Goal: Task Accomplishment & Management: Manage account settings

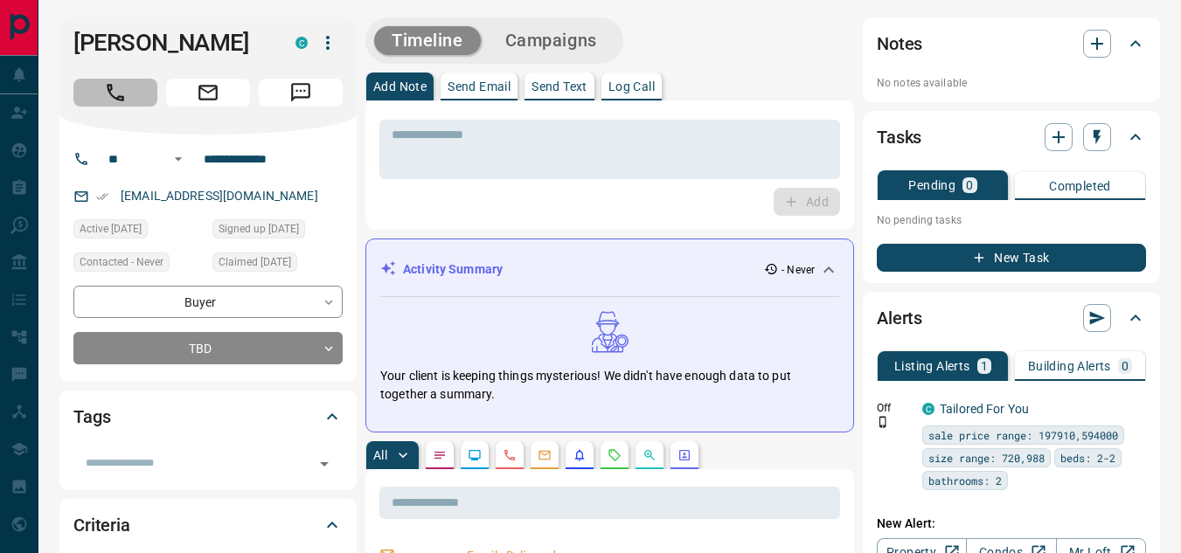
click at [100, 94] on button "Call" at bounding box center [115, 93] width 84 height 28
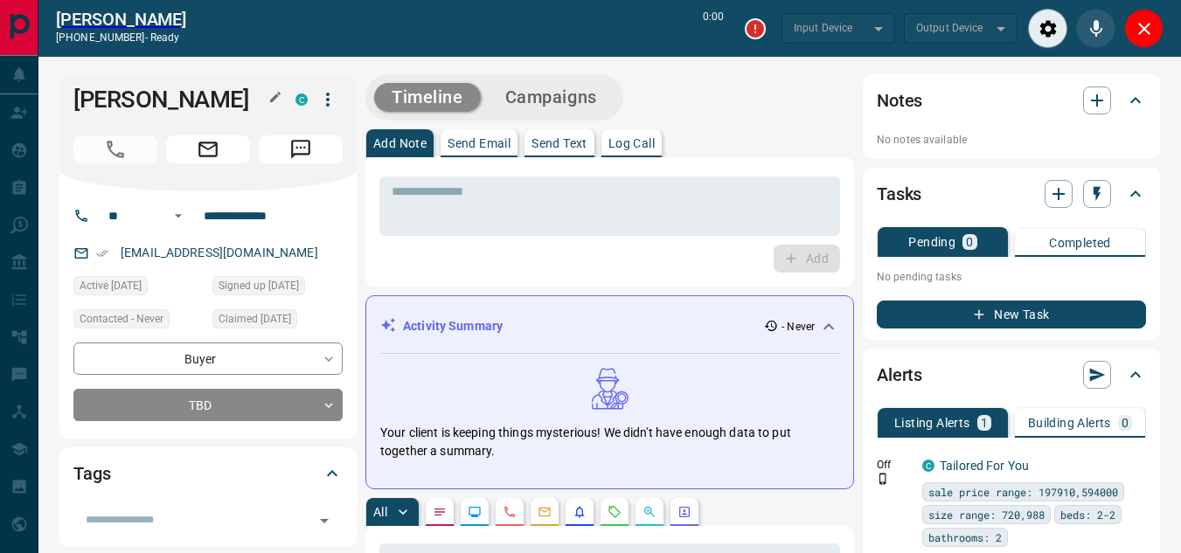
type input "*******"
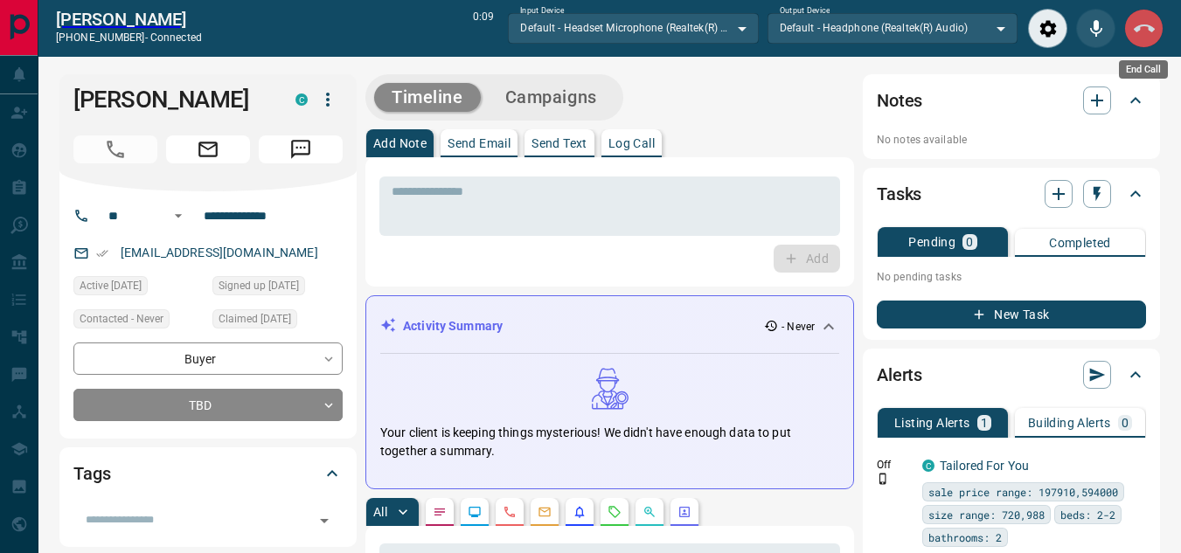
click at [1137, 27] on icon "End Call" at bounding box center [1144, 28] width 21 height 8
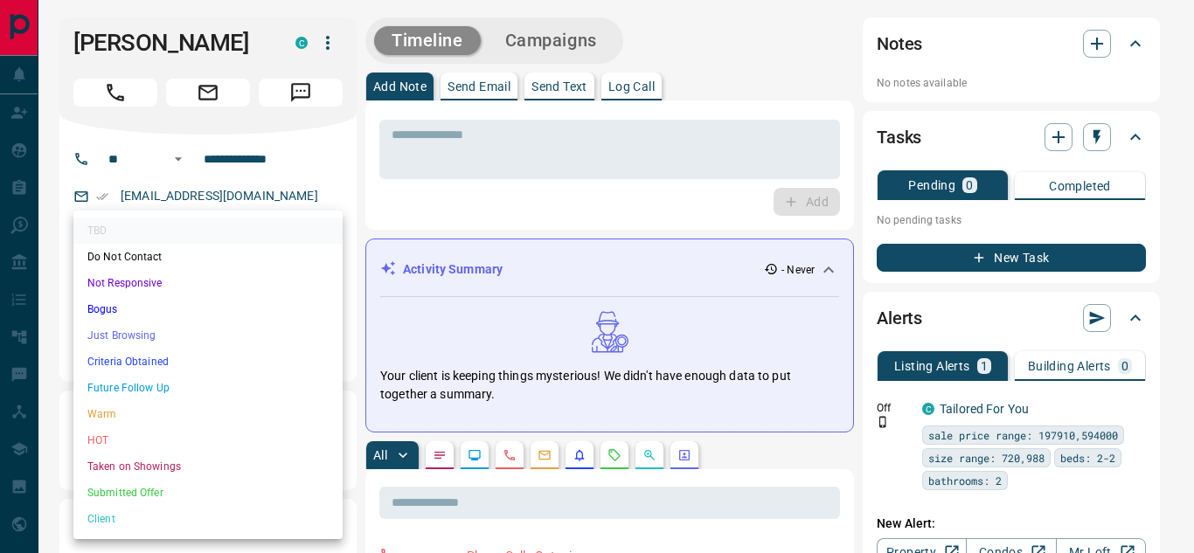
click at [495, 209] on div at bounding box center [597, 276] width 1194 height 553
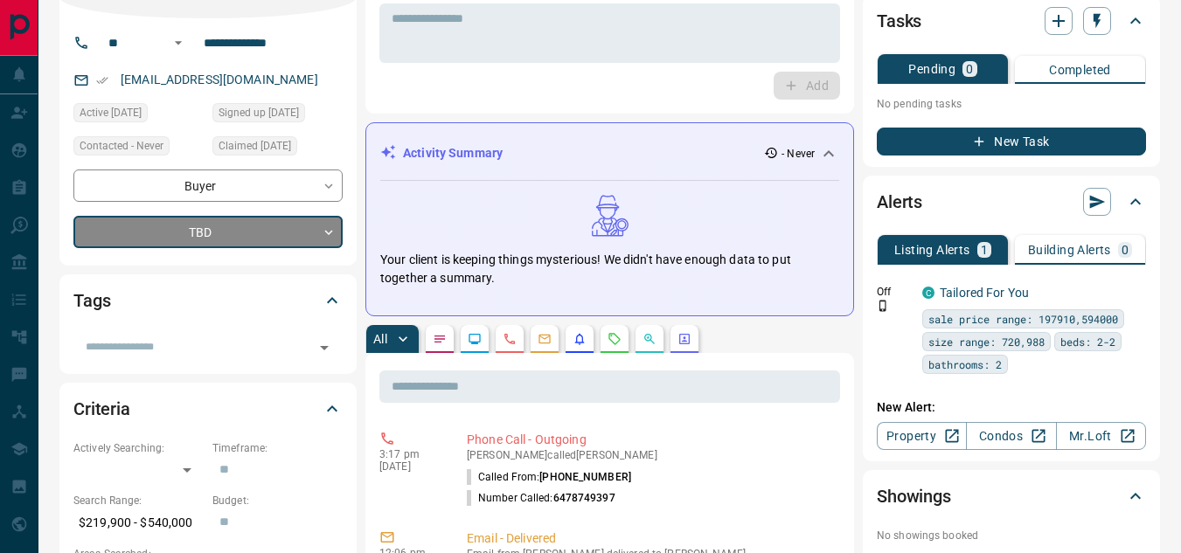
scroll to position [122, 0]
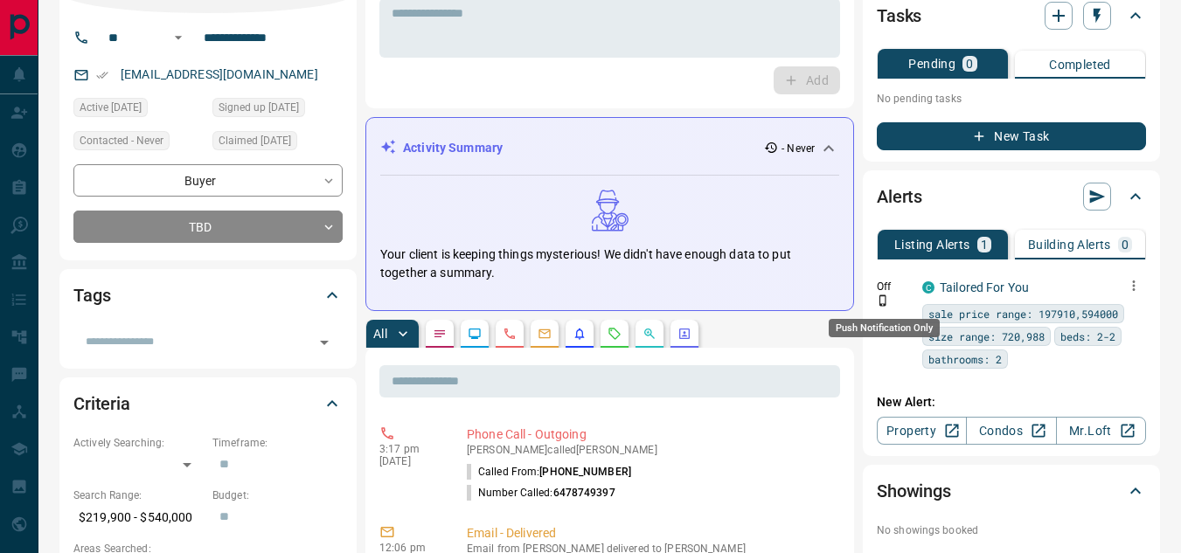
click at [882, 302] on icon "Push Notification Only" at bounding box center [883, 301] width 12 height 12
click at [1130, 282] on icon "button" at bounding box center [1134, 286] width 16 height 16
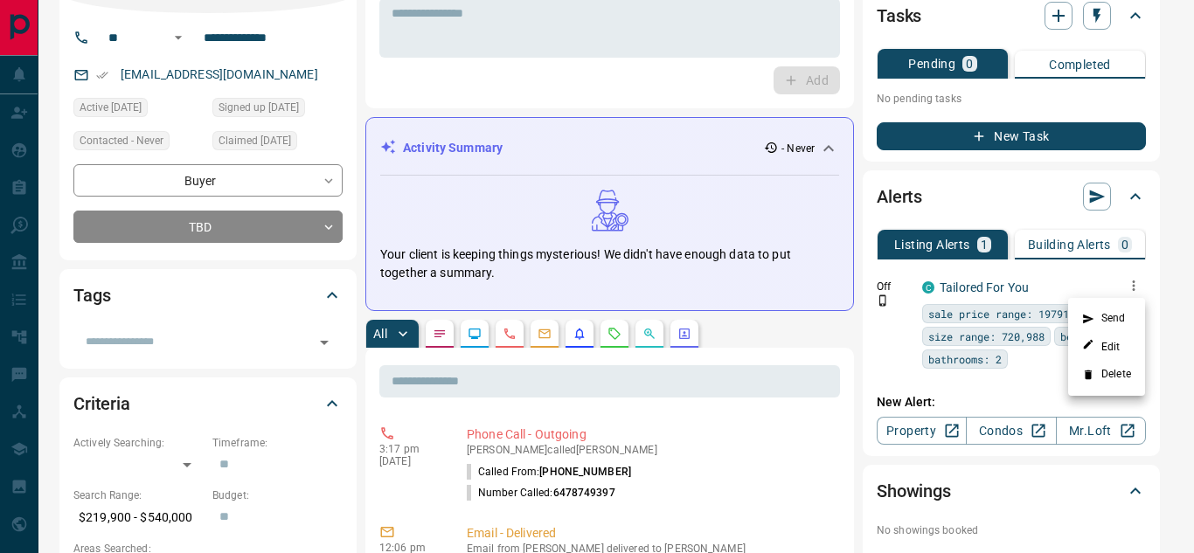
click at [1020, 374] on div at bounding box center [597, 276] width 1194 height 553
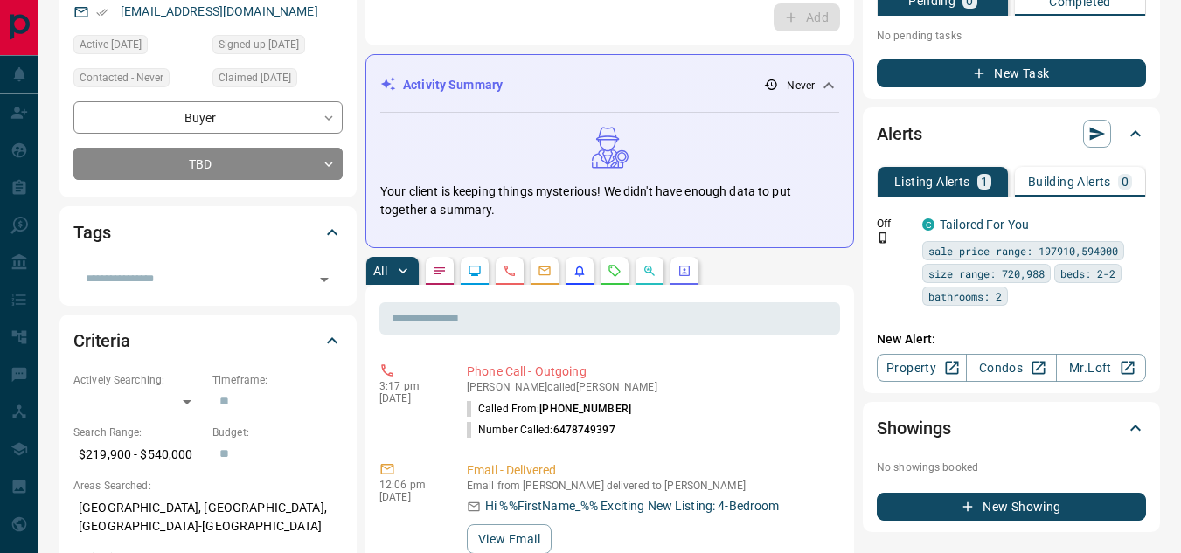
scroll to position [181, 0]
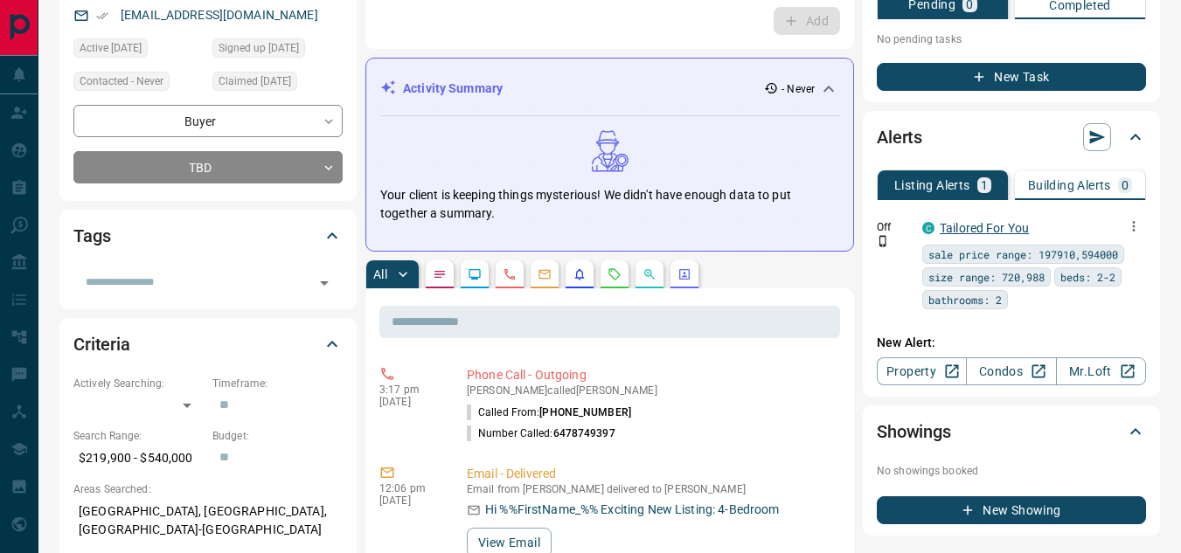
click at [954, 228] on link "Tailored For You" at bounding box center [984, 228] width 89 height 14
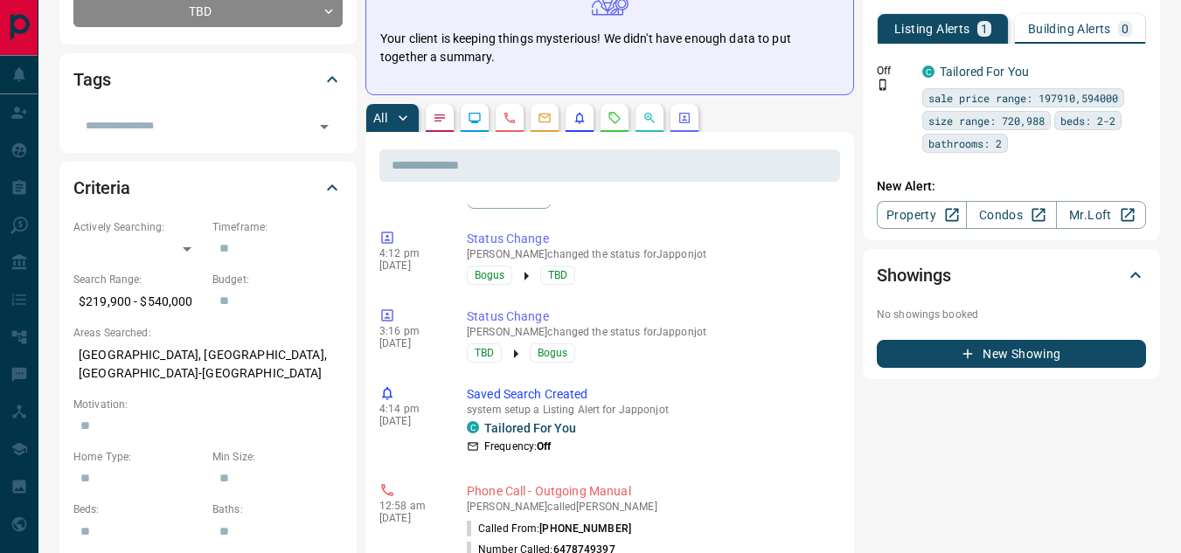
scroll to position [685, 0]
click at [515, 432] on link "Tailored For You" at bounding box center [530, 428] width 92 height 14
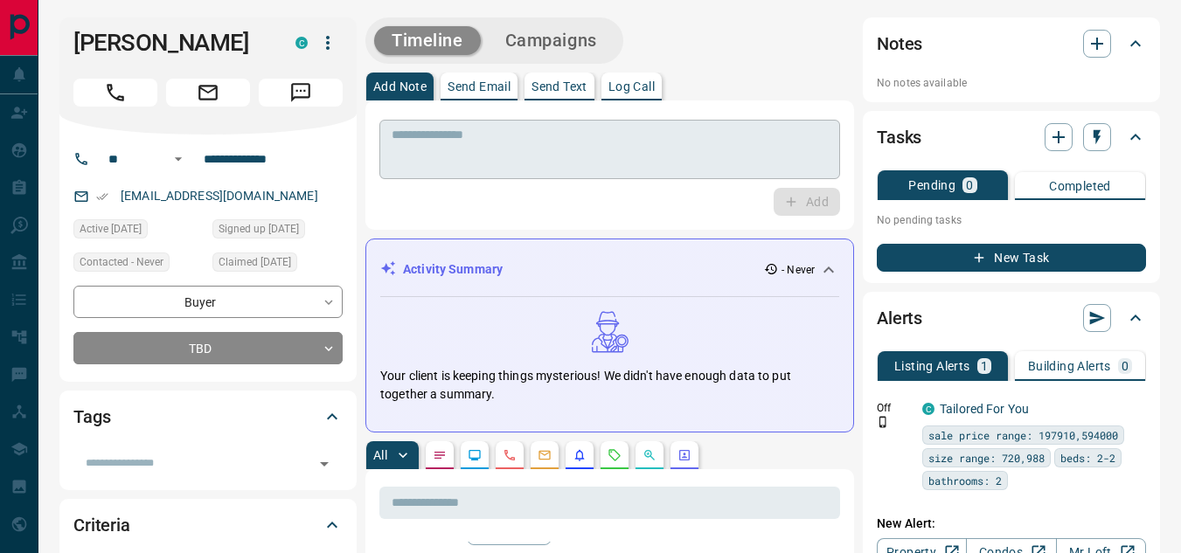
click at [502, 128] on textarea at bounding box center [610, 150] width 436 height 45
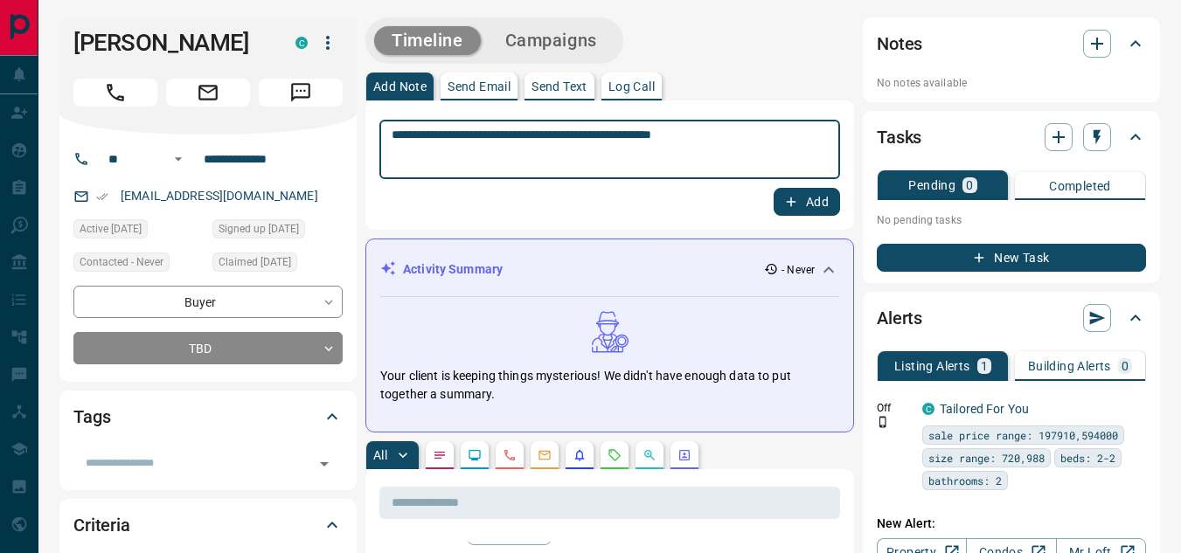
type textarea "**********"
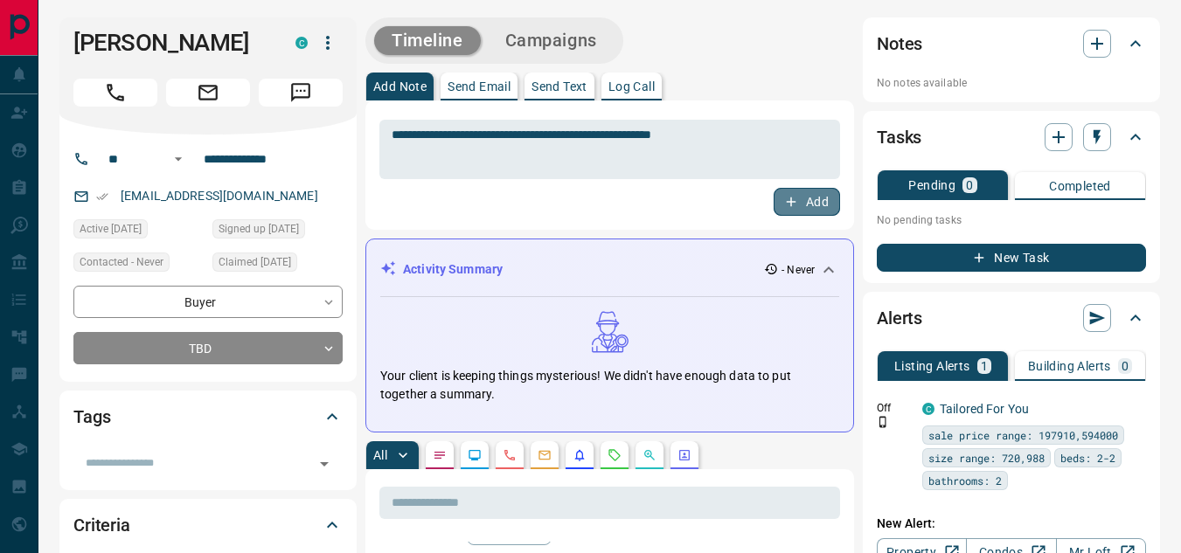
click at [792, 198] on icon "button" at bounding box center [791, 202] width 16 height 16
